Goal: Task Accomplishment & Management: Manage account settings

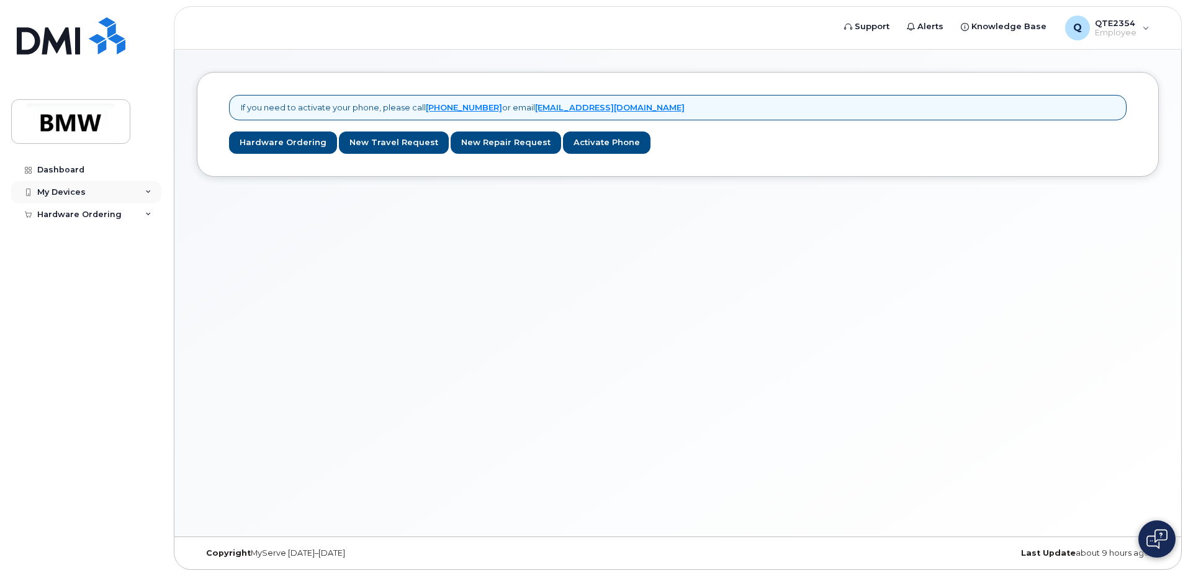
click at [86, 196] on div "My Devices" at bounding box center [86, 192] width 150 height 22
click at [149, 192] on icon at bounding box center [148, 192] width 6 height 6
click at [133, 211] on link "Add Device" at bounding box center [97, 216] width 128 height 24
